Goal: Task Accomplishment & Management: Manage account settings

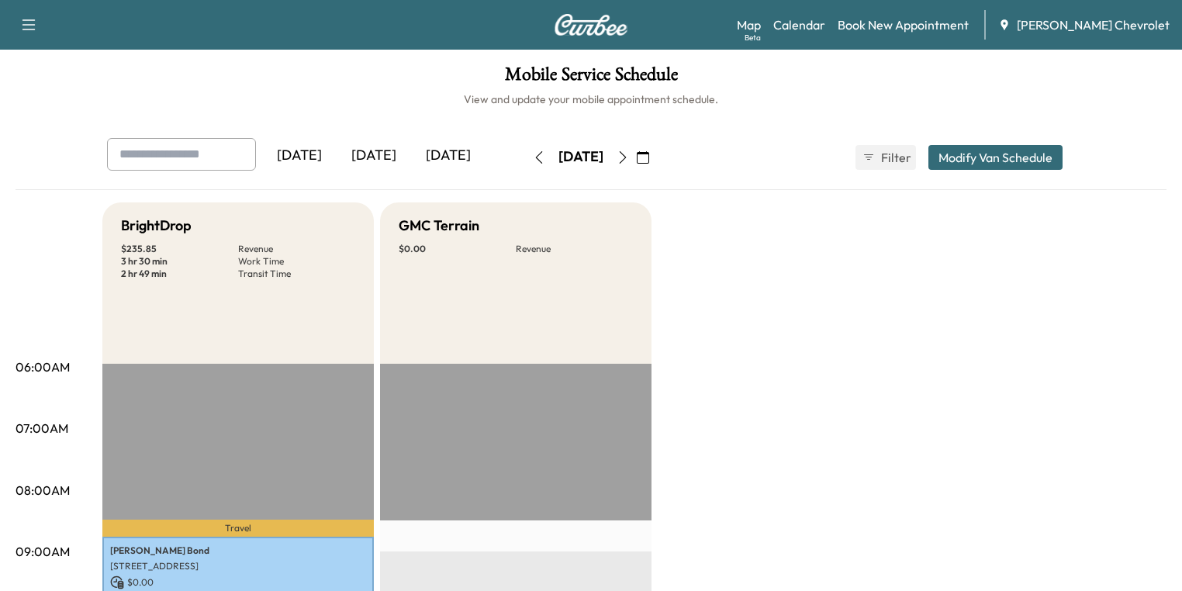
click at [649, 154] on icon "button" at bounding box center [642, 157] width 12 height 12
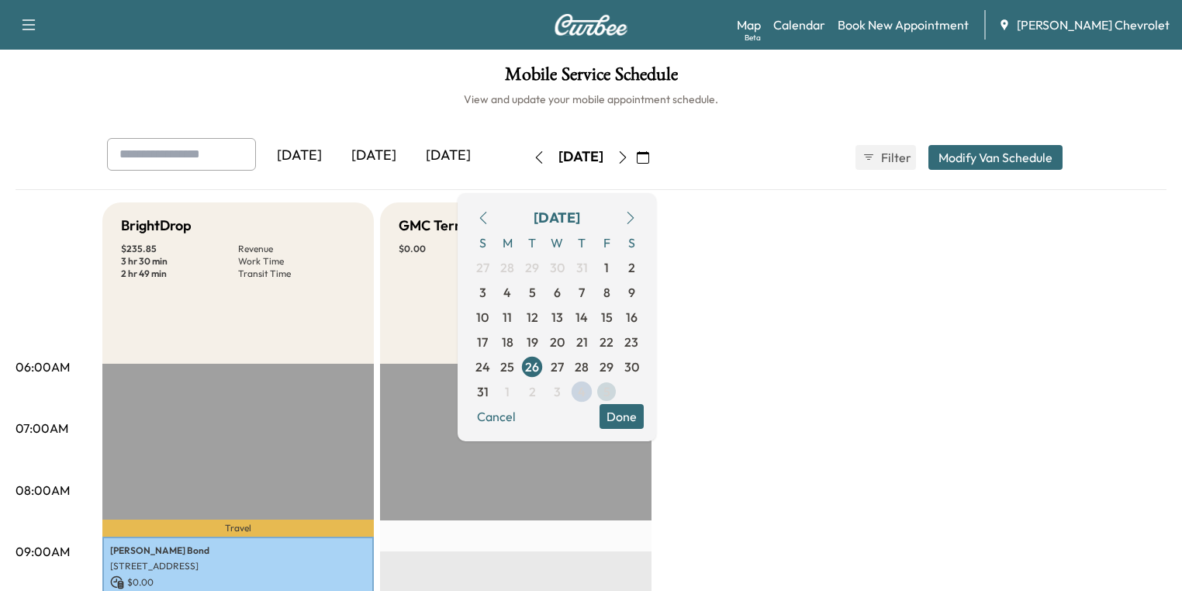
click at [610, 391] on span "5" at bounding box center [606, 391] width 7 height 19
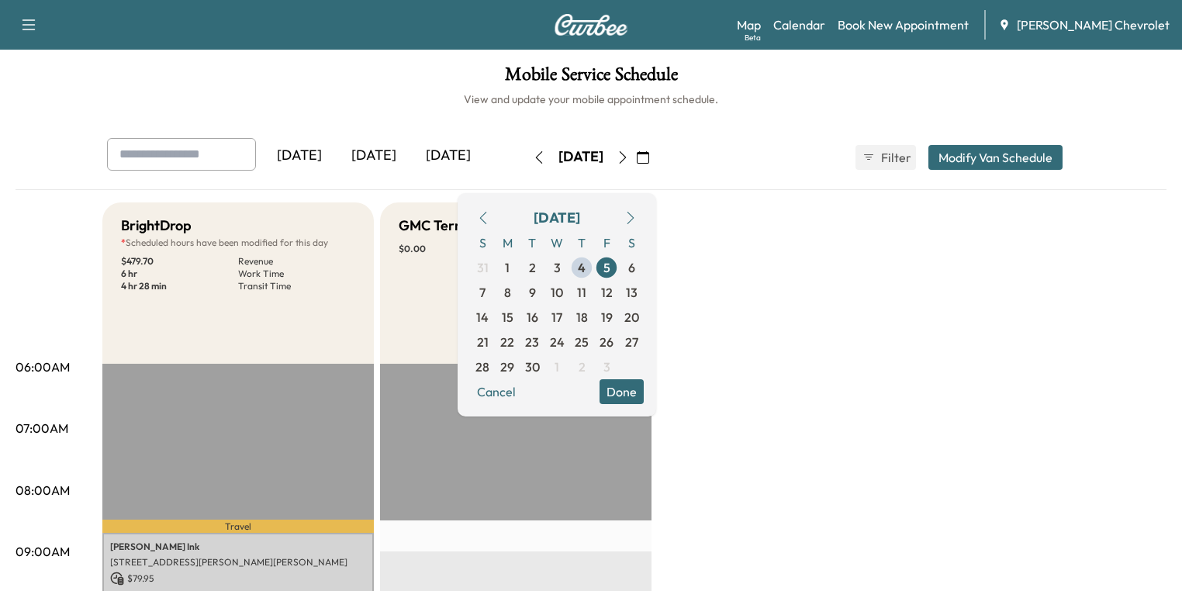
click at [643, 400] on button "Done" at bounding box center [621, 391] width 44 height 25
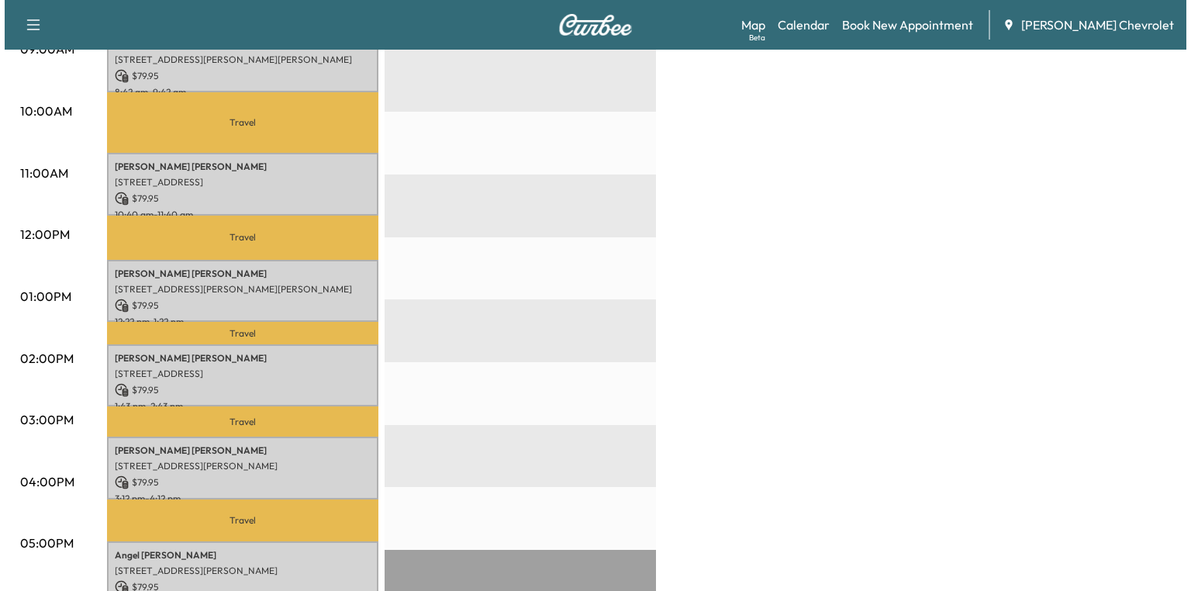
scroll to position [682, 0]
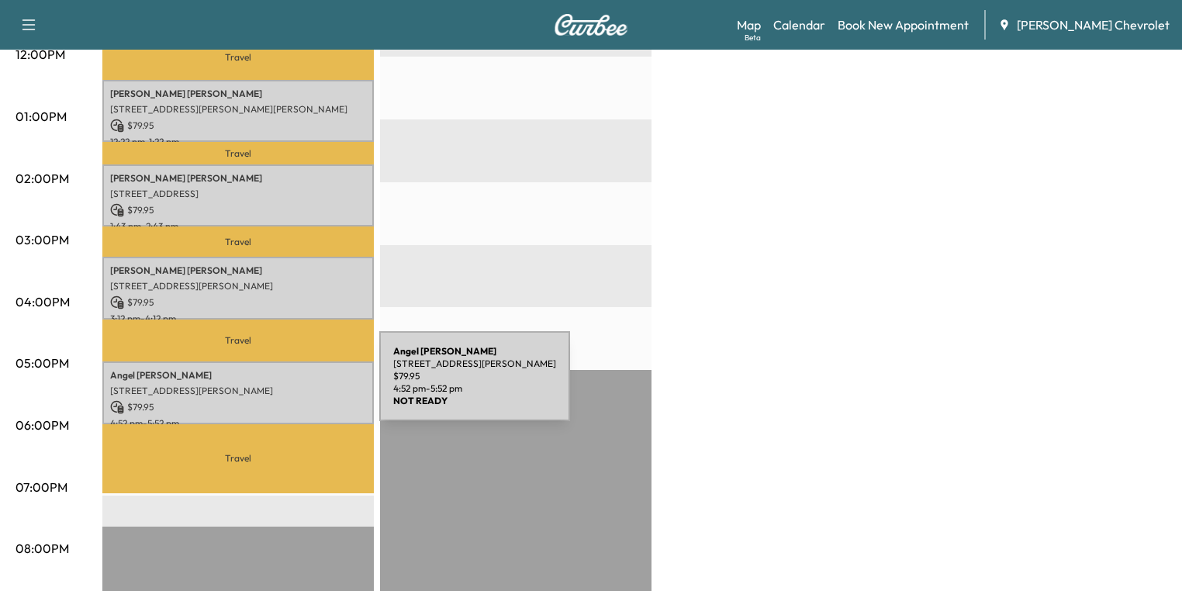
click at [263, 385] on p "[STREET_ADDRESS][PERSON_NAME]" at bounding box center [238, 391] width 256 height 12
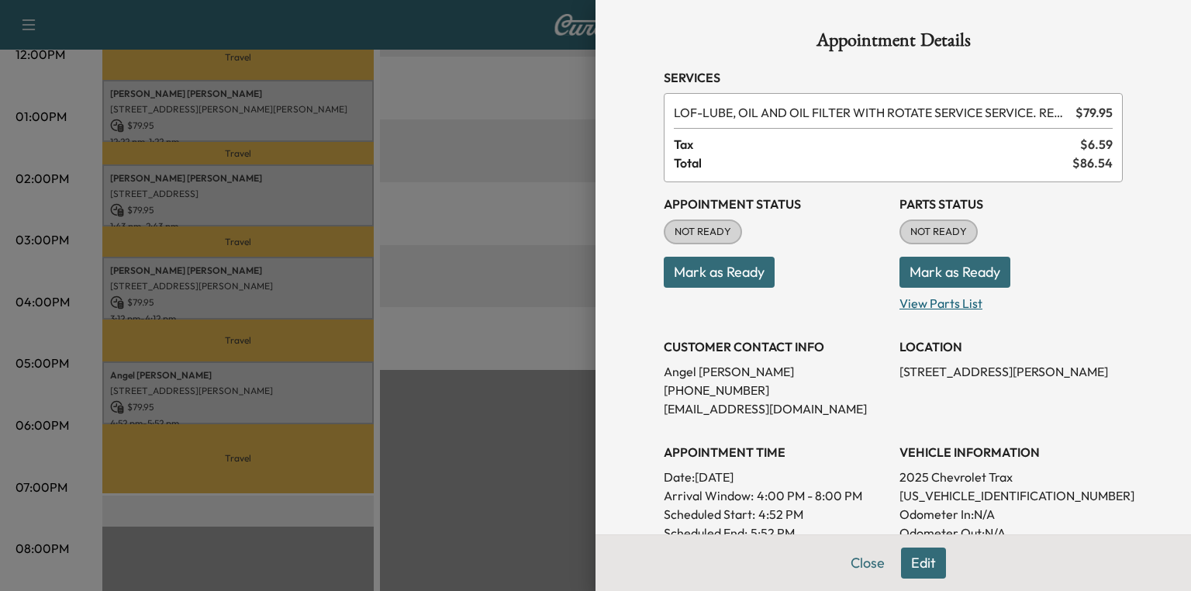
click at [914, 305] on p "View Parts List" at bounding box center [1010, 300] width 223 height 25
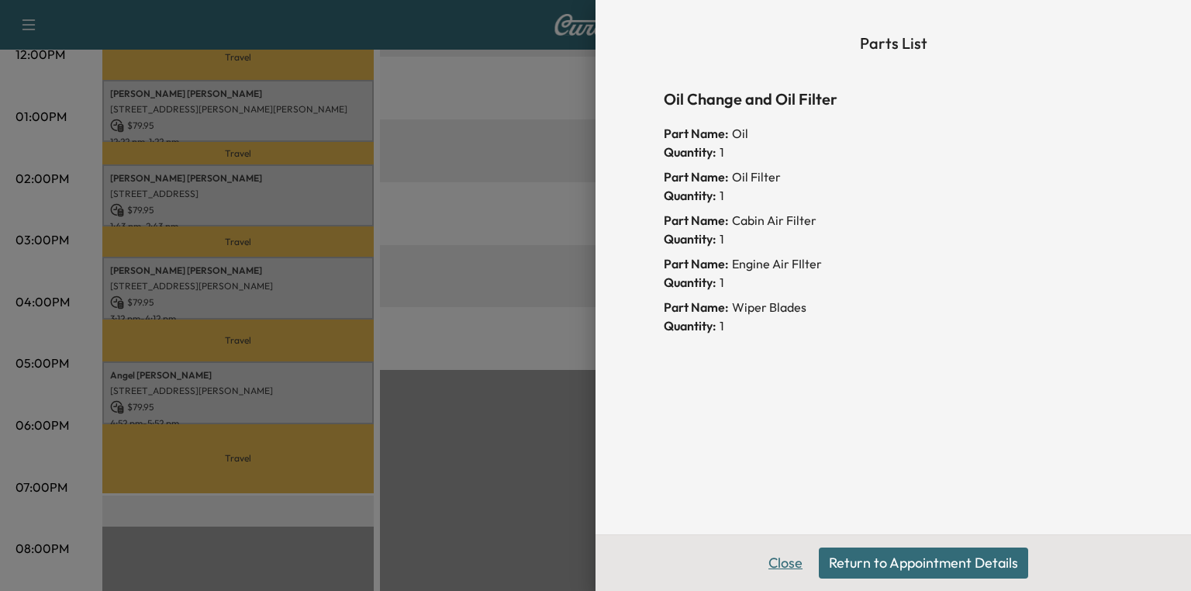
click at [780, 557] on button "Close" at bounding box center [785, 562] width 54 height 31
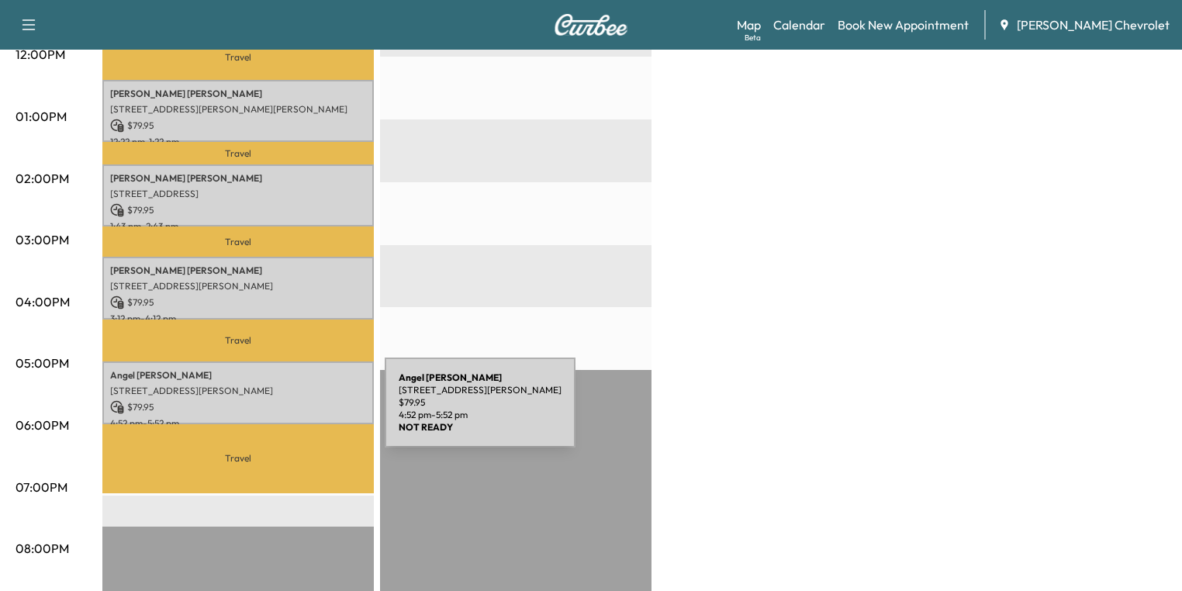
click at [240, 388] on p "[STREET_ADDRESS][PERSON_NAME]" at bounding box center [238, 391] width 256 height 12
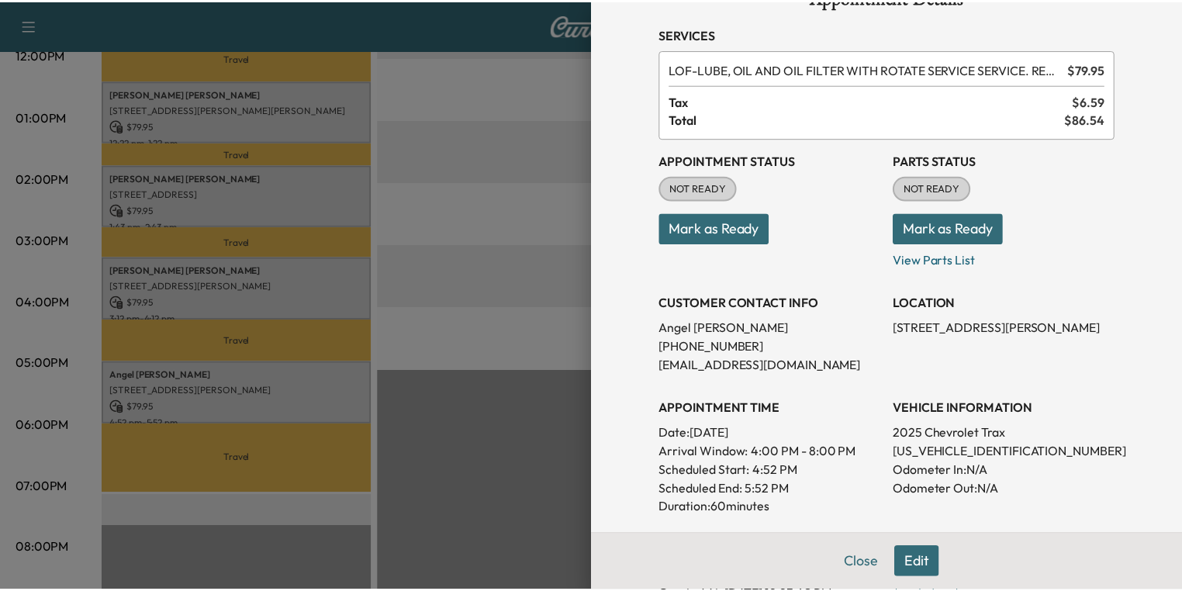
scroll to position [62, 0]
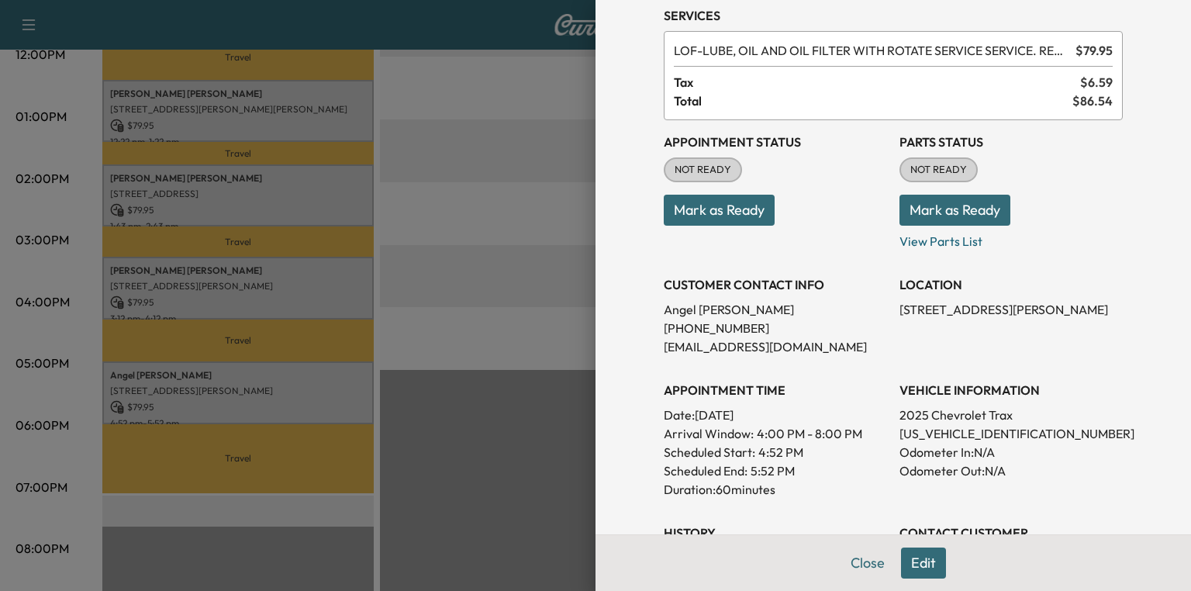
click at [932, 204] on button "Mark as Ready" at bounding box center [954, 210] width 111 height 31
click at [875, 564] on button "Close" at bounding box center [867, 562] width 54 height 31
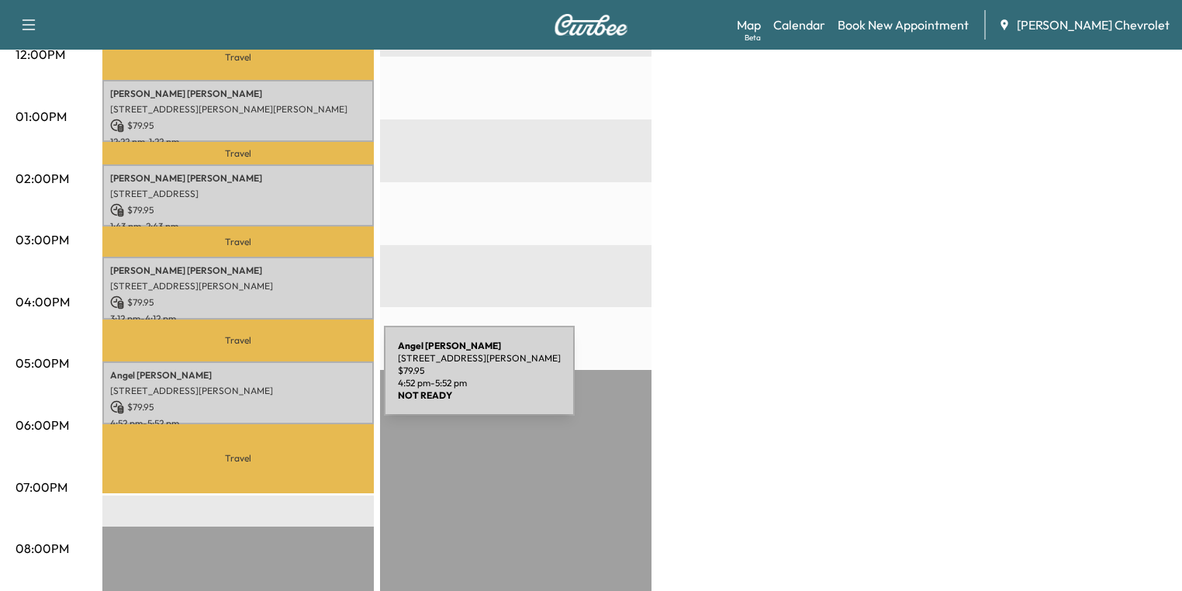
click at [267, 385] on p "[STREET_ADDRESS][PERSON_NAME]" at bounding box center [238, 391] width 256 height 12
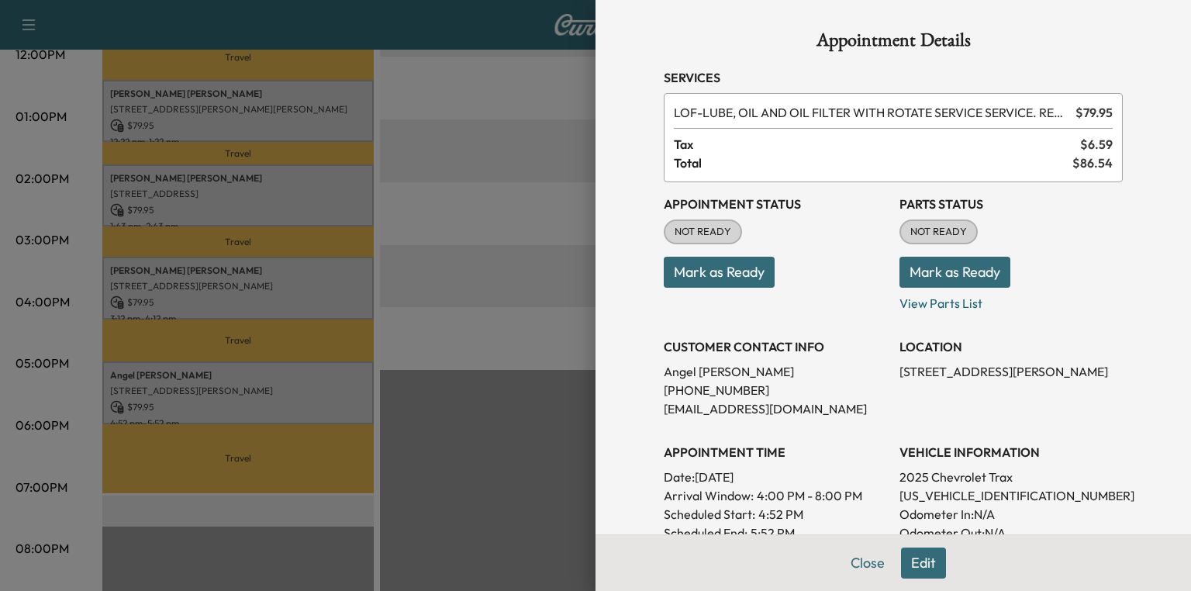
click at [967, 273] on button "Mark as Ready" at bounding box center [954, 272] width 111 height 31
click at [858, 558] on button "Close" at bounding box center [867, 562] width 54 height 31
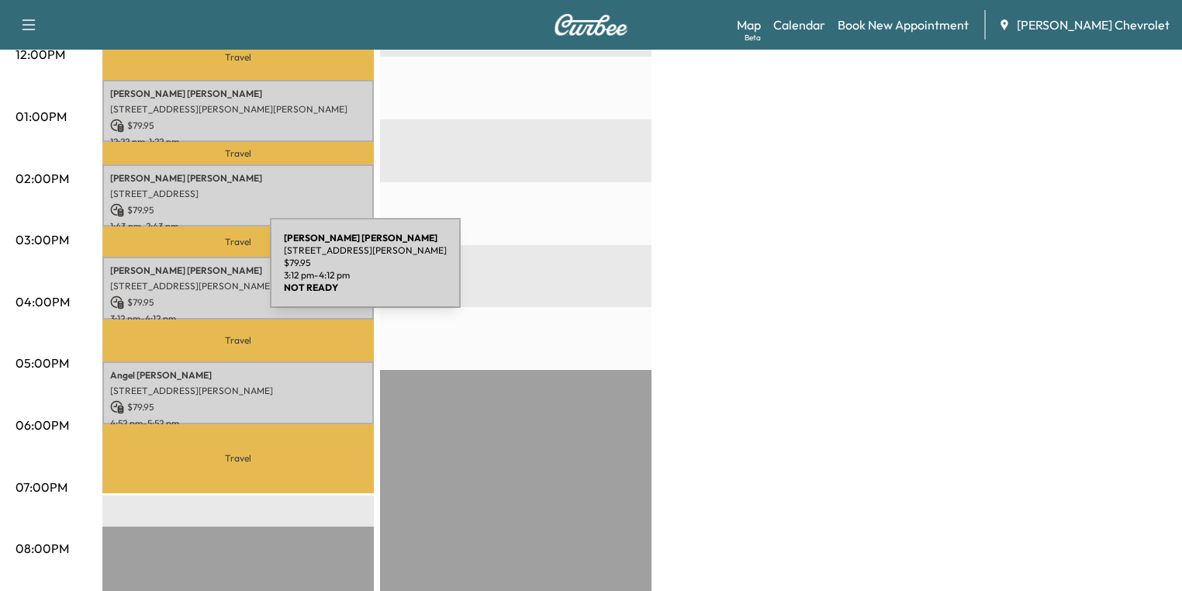
click at [154, 272] on div "[PERSON_NAME] [STREET_ADDRESS][PERSON_NAME] $ 79.95 3:12 pm - 4:12 pm" at bounding box center [237, 288] width 271 height 63
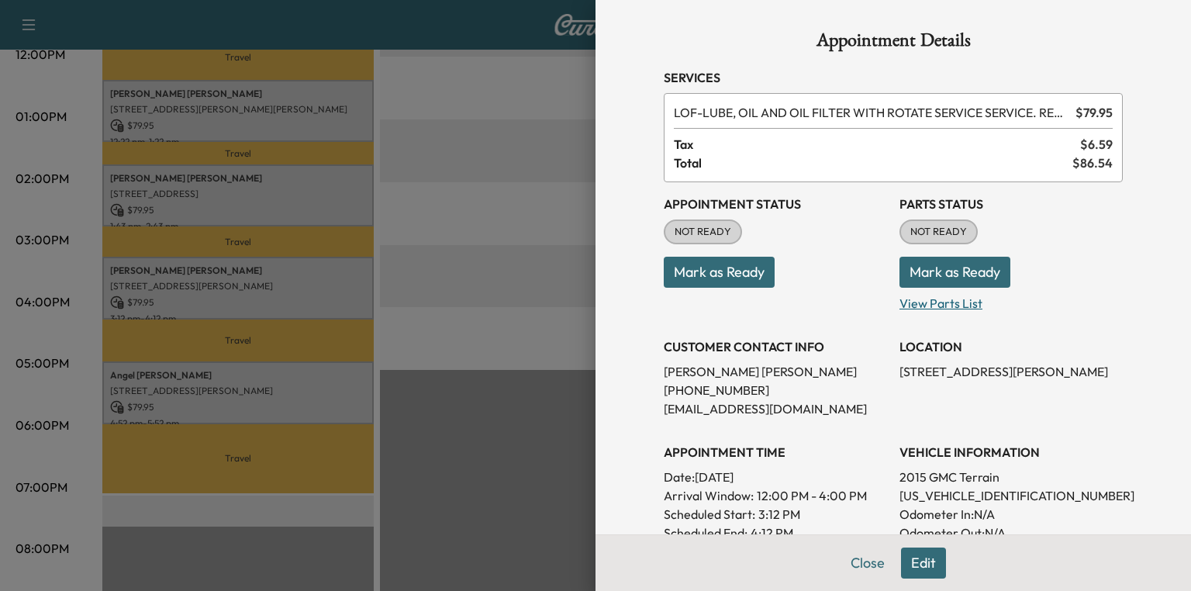
click at [932, 301] on p "View Parts List" at bounding box center [1010, 300] width 223 height 25
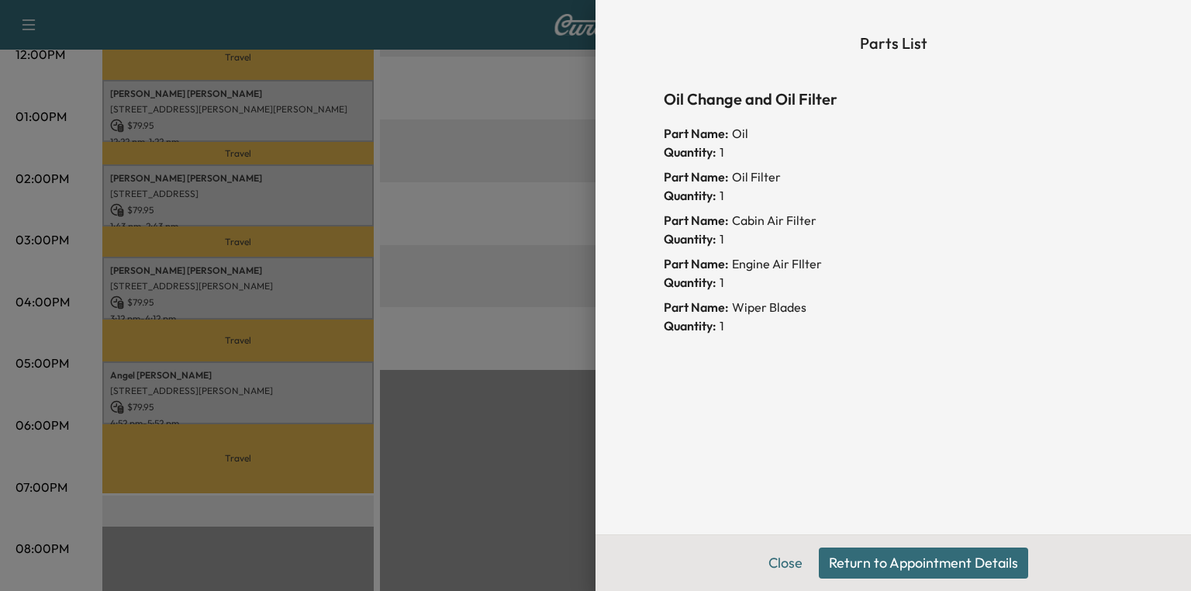
click at [859, 557] on button "Return to Appointment Details" at bounding box center [923, 562] width 209 height 31
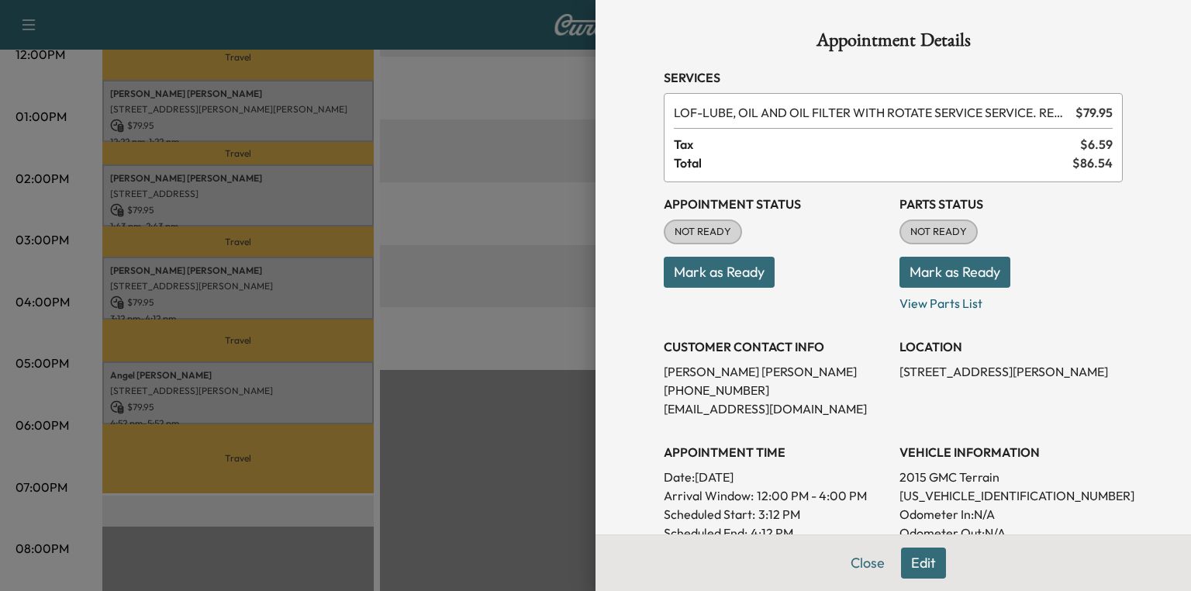
click at [933, 487] on p "[US_VEHICLE_IDENTIFICATION_NUMBER]" at bounding box center [1010, 495] width 223 height 19
copy p "[US_VEHICLE_IDENTIFICATION_NUMBER]"
click at [412, 328] on div at bounding box center [595, 295] width 1191 height 591
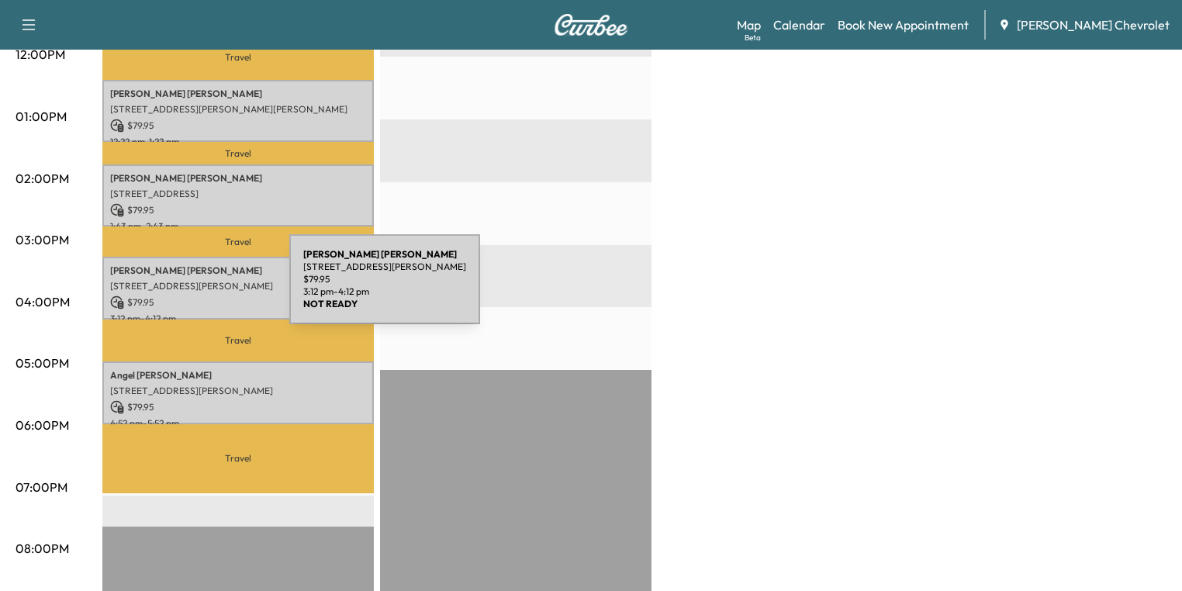
click at [173, 288] on div "[PERSON_NAME] [STREET_ADDRESS][PERSON_NAME] $ 79.95 3:12 pm - 4:12 pm" at bounding box center [237, 288] width 271 height 63
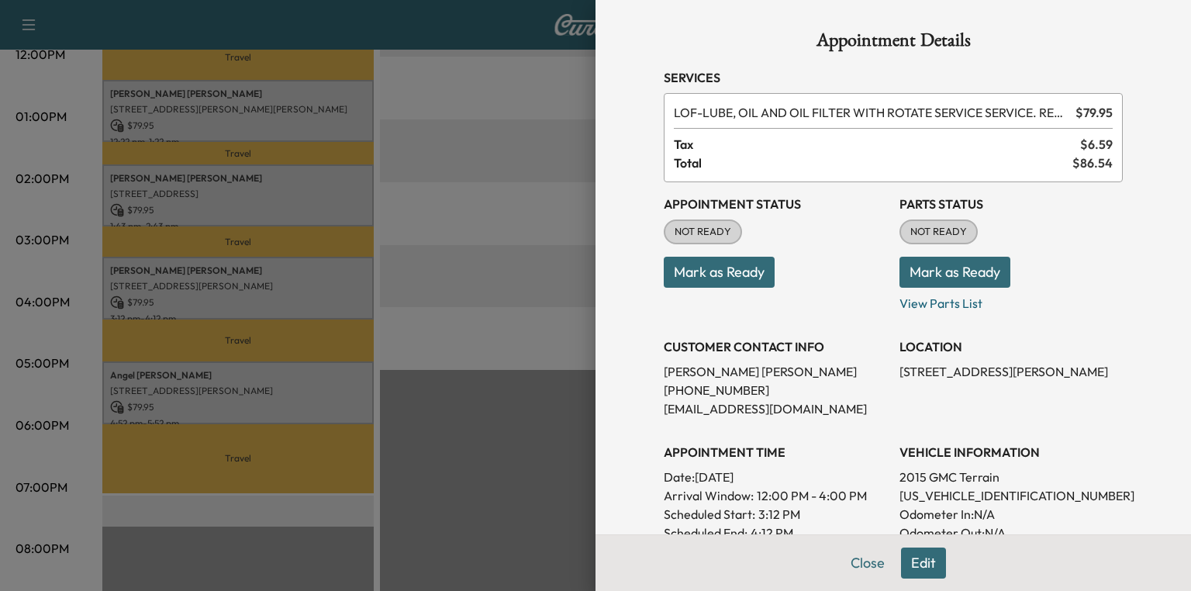
click at [969, 276] on button "Mark as Ready" at bounding box center [954, 272] width 111 height 31
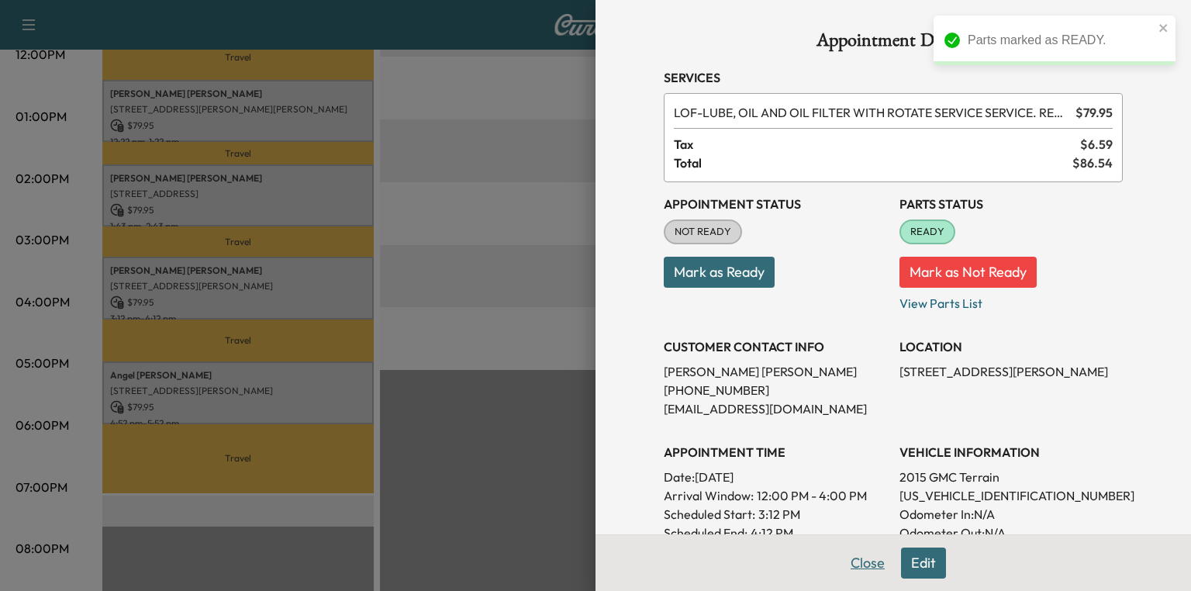
click at [866, 571] on button "Close" at bounding box center [867, 562] width 54 height 31
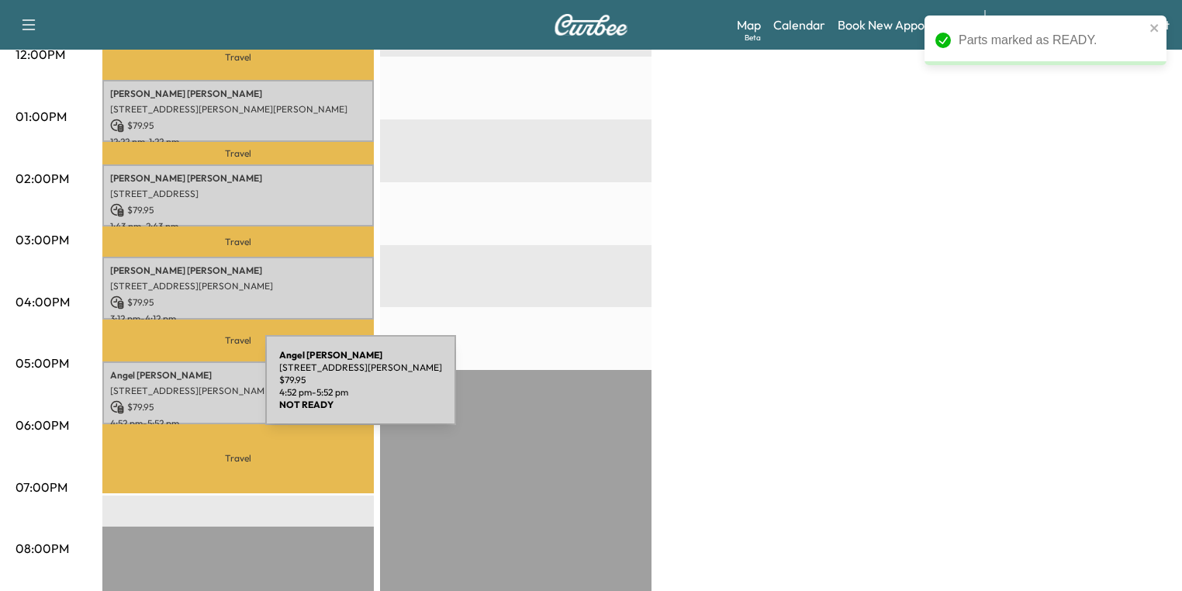
click at [149, 388] on p "[STREET_ADDRESS][PERSON_NAME]" at bounding box center [238, 391] width 256 height 12
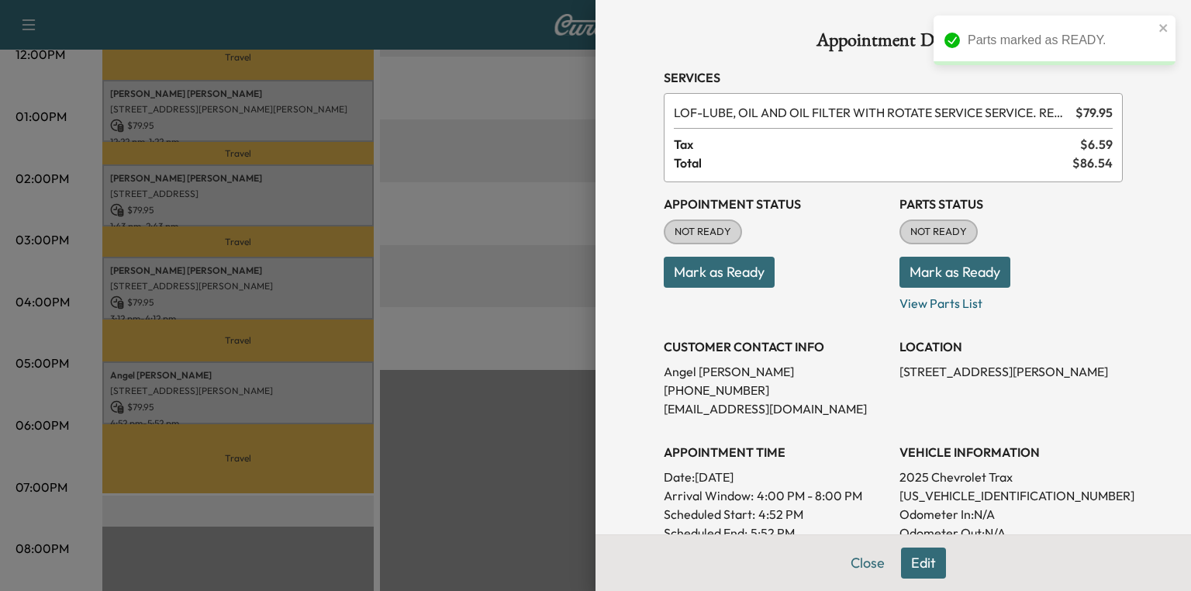
click at [933, 274] on button "Mark as Ready" at bounding box center [954, 272] width 111 height 31
drag, startPoint x: 568, startPoint y: 260, endPoint x: 558, endPoint y: 259, distance: 10.2
click at [568, 260] on div at bounding box center [595, 295] width 1191 height 591
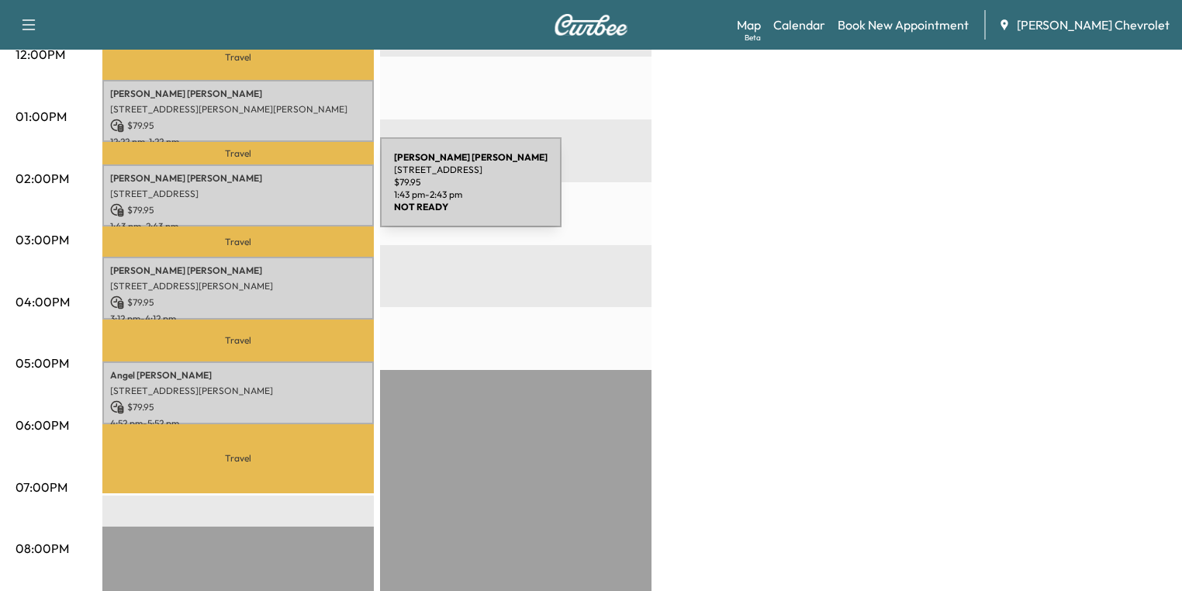
click at [264, 191] on p "[STREET_ADDRESS]" at bounding box center [238, 194] width 256 height 12
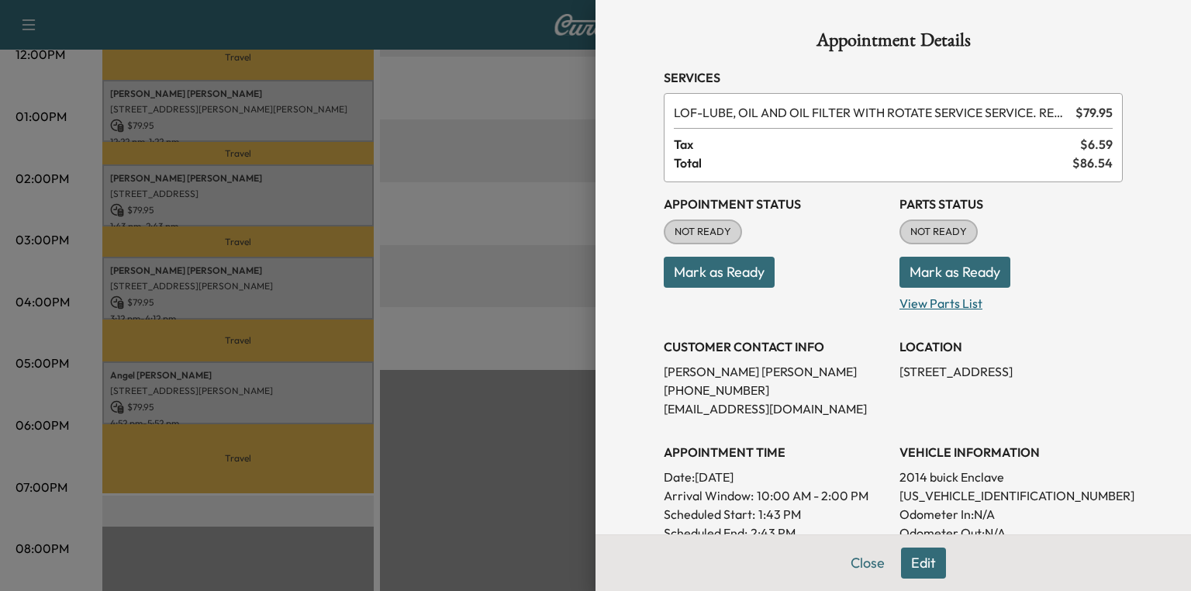
click at [923, 305] on p "View Parts List" at bounding box center [1010, 300] width 223 height 25
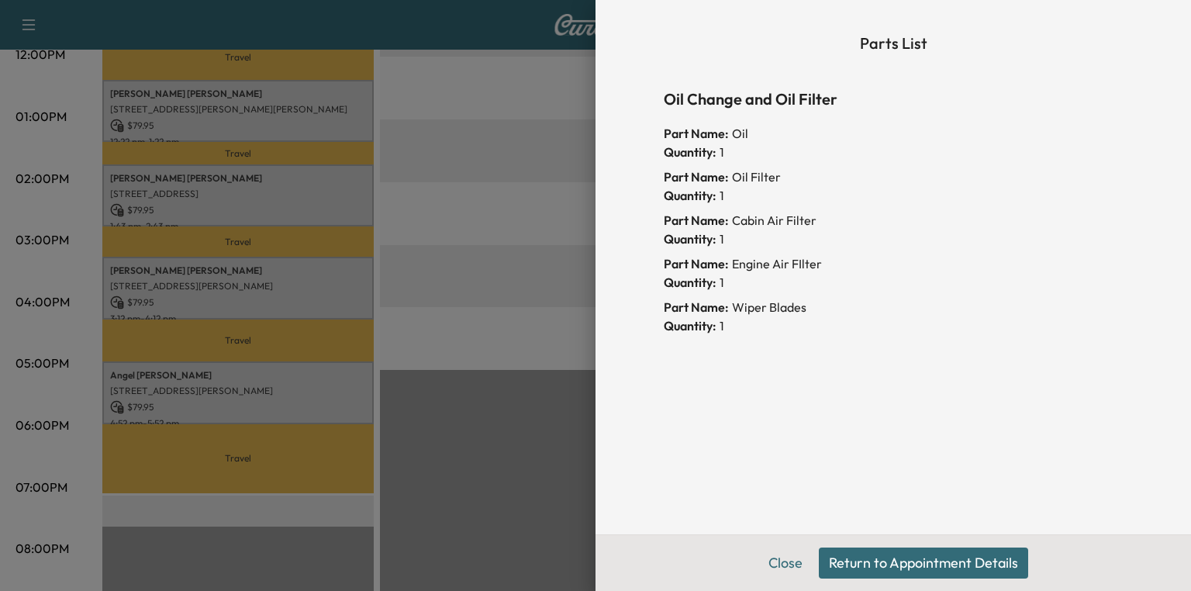
click at [915, 559] on button "Return to Appointment Details" at bounding box center [923, 562] width 209 height 31
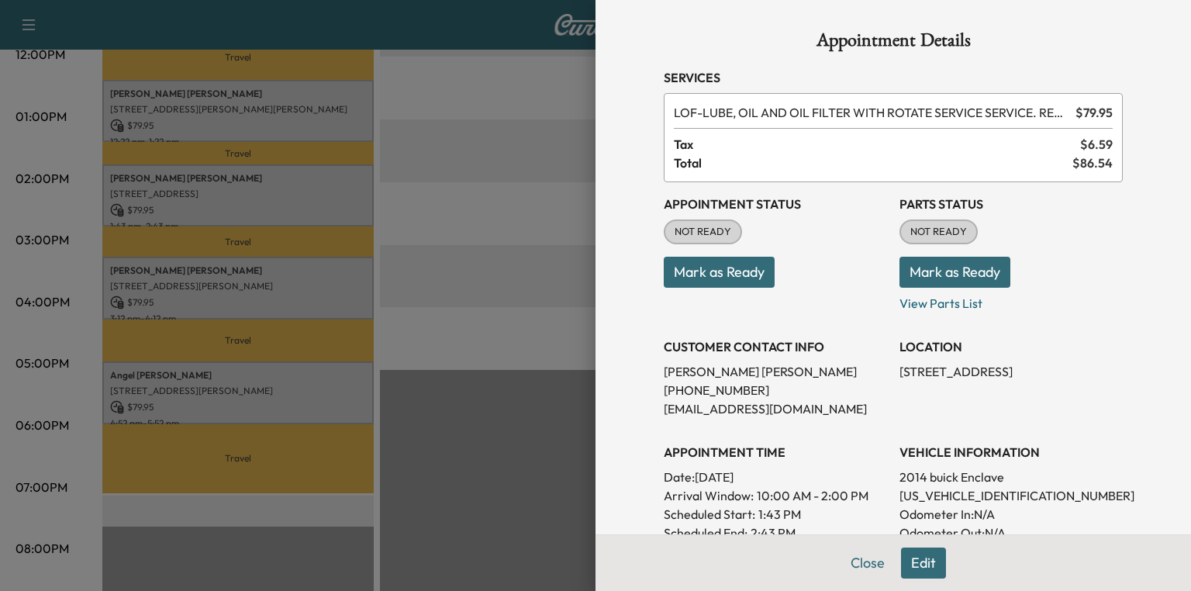
click at [949, 271] on button "Mark as Ready" at bounding box center [954, 272] width 111 height 31
click at [949, 492] on p "[US_VEHICLE_IDENTIFICATION_NUMBER]" at bounding box center [1010, 495] width 223 height 19
copy p "[US_VEHICLE_IDENTIFICATION_NUMBER]"
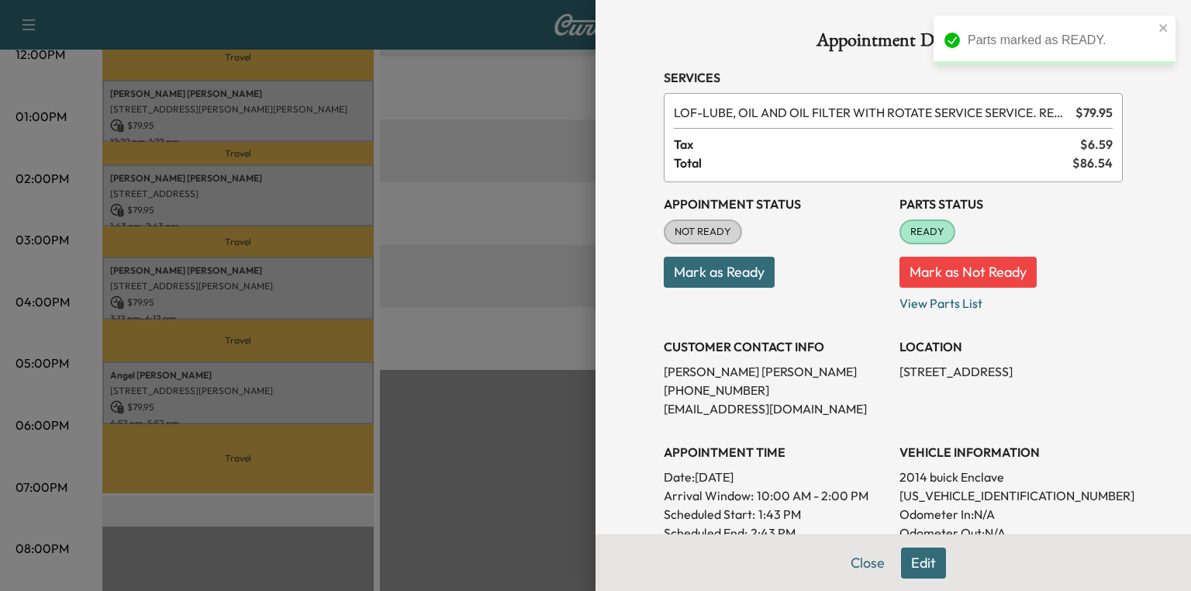
click at [881, 364] on div "Appointment Status NOT READY Mark as Ready Parts Status READY Mark as Not Ready…" at bounding box center [893, 433] width 459 height 502
click at [413, 344] on div at bounding box center [595, 295] width 1191 height 591
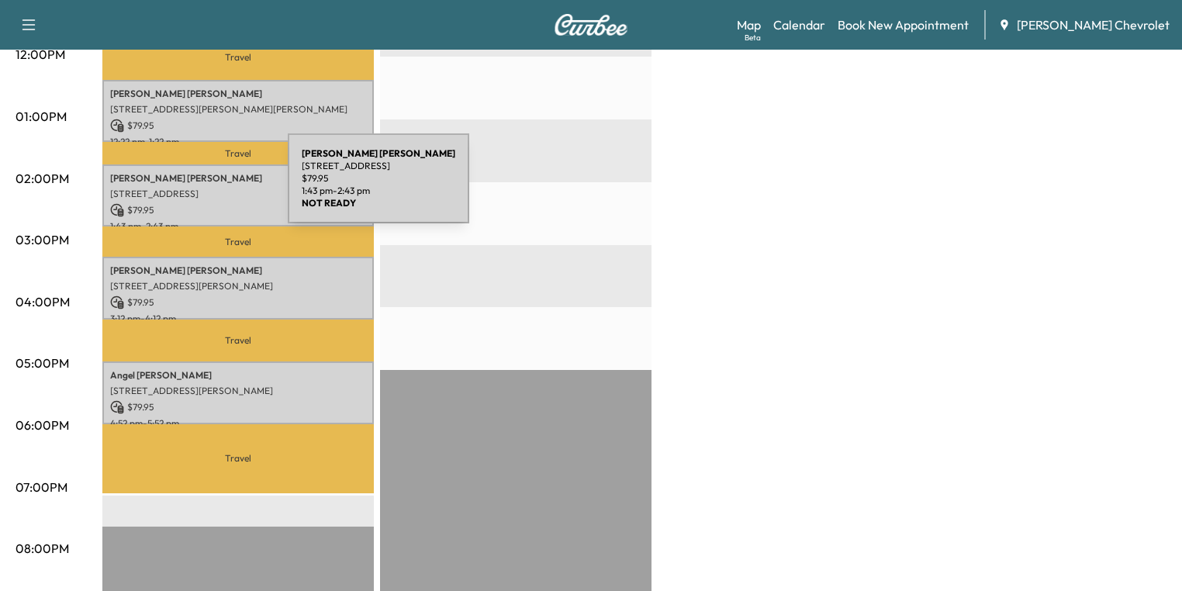
click at [171, 188] on p "[STREET_ADDRESS]" at bounding box center [238, 194] width 256 height 12
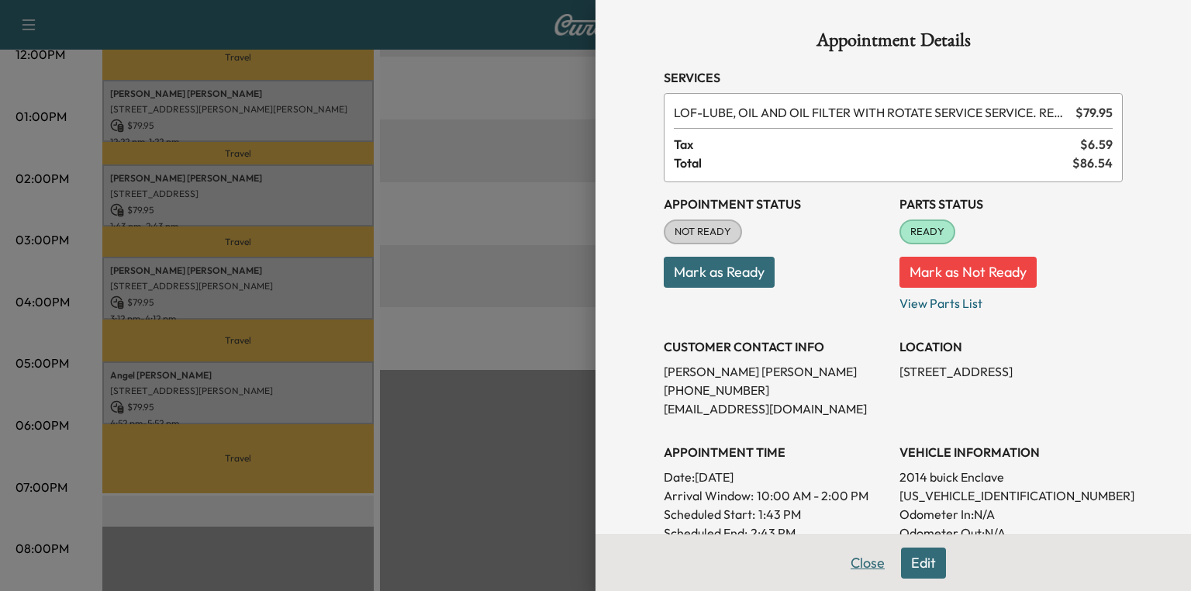
click at [856, 572] on button "Close" at bounding box center [867, 562] width 54 height 31
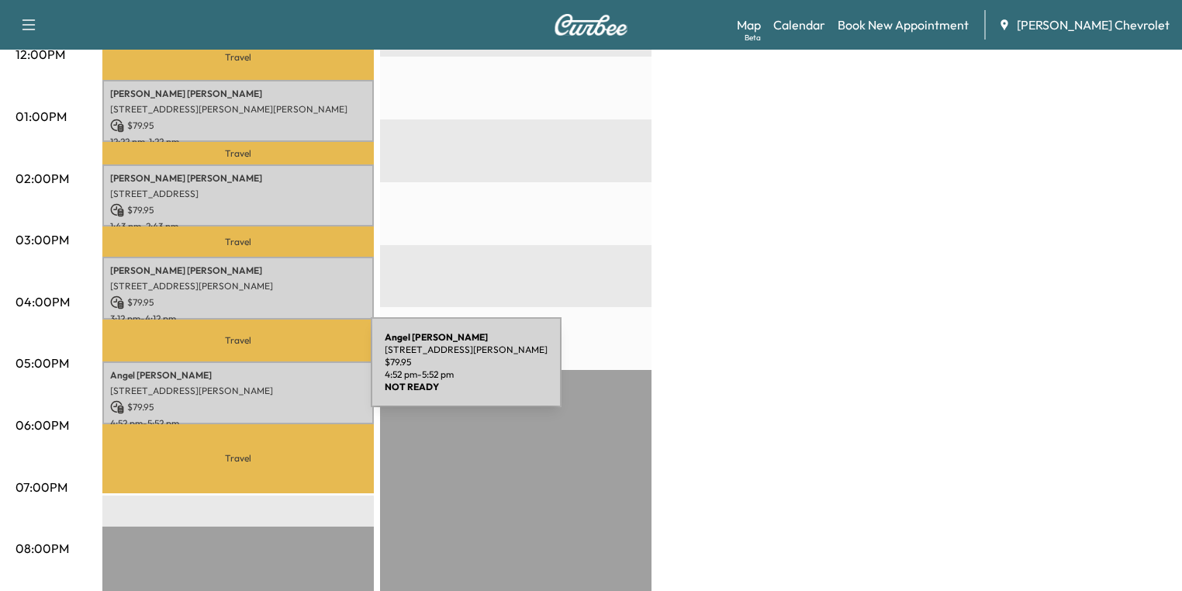
click at [254, 371] on p "[PERSON_NAME]" at bounding box center [238, 375] width 256 height 12
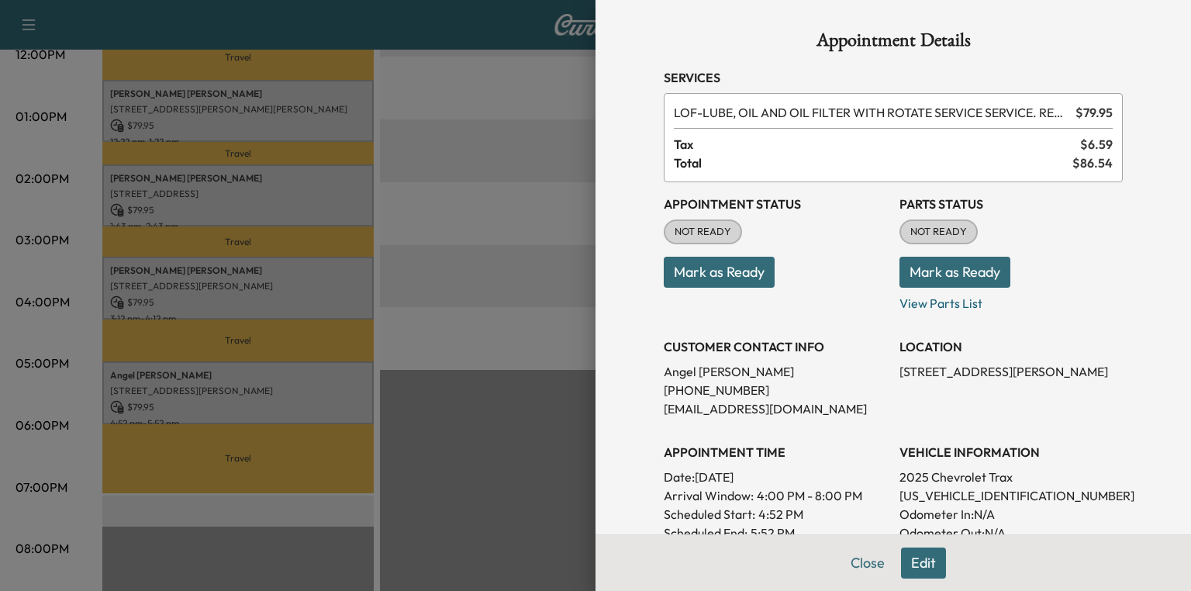
click at [959, 271] on button "Mark as Ready" at bounding box center [954, 272] width 111 height 31
click at [547, 175] on div at bounding box center [595, 295] width 1191 height 591
